Goal: Find specific page/section: Find specific page/section

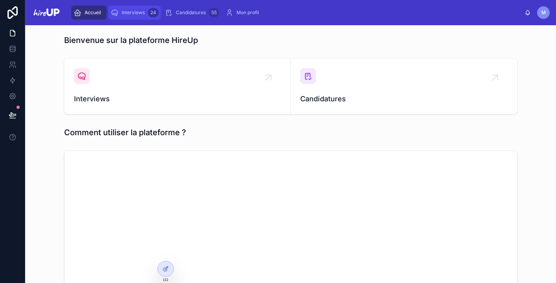
click at [146, 14] on div "Interviews 24" at bounding box center [135, 12] width 48 height 13
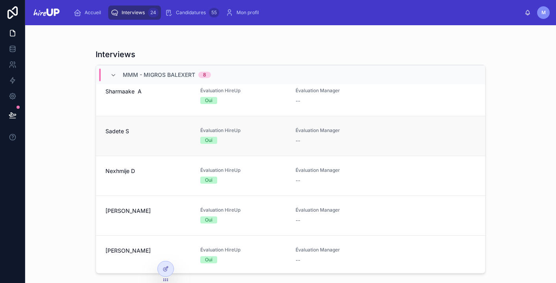
scroll to position [675, 0]
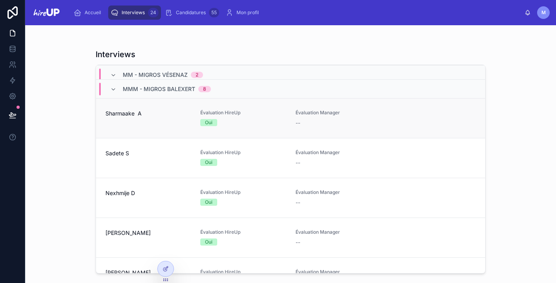
click at [157, 114] on span "Sharmaake A" at bounding box center [147, 113] width 85 height 8
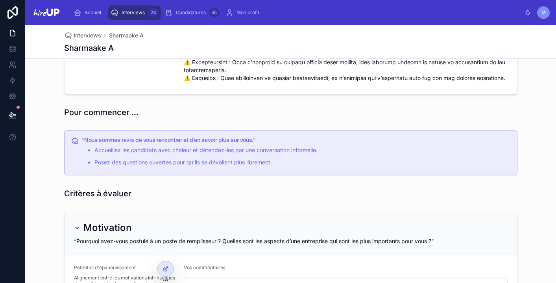
scroll to position [330, 0]
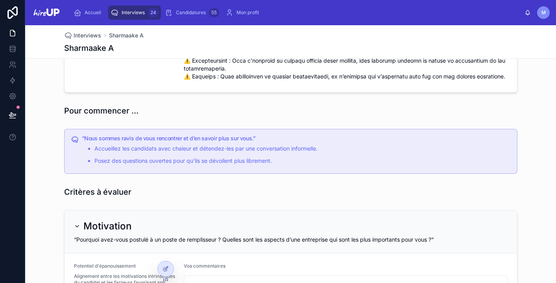
click at [129, 14] on span "Interviews" at bounding box center [133, 12] width 23 height 6
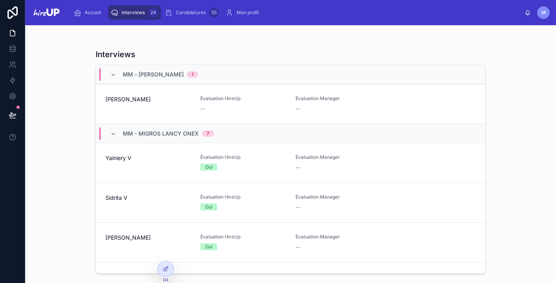
click at [123, 13] on span "Interviews" at bounding box center [133, 12] width 23 height 6
